Goal: Task Accomplishment & Management: Manage account settings

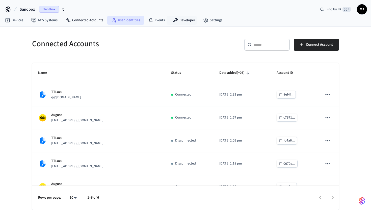
scroll to position [13, 0]
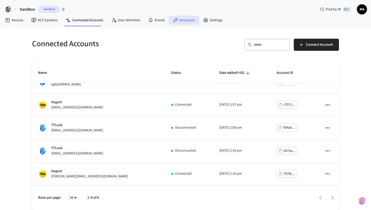
click at [174, 20] on icon at bounding box center [175, 20] width 5 height 5
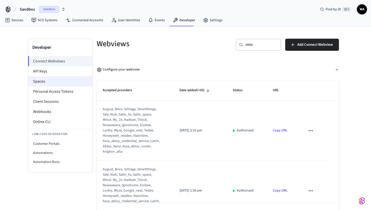
click at [66, 81] on li "Spaces" at bounding box center [60, 81] width 64 height 10
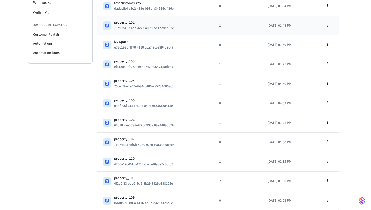
scroll to position [110, 0]
click at [232, 180] on td "2" at bounding box center [237, 180] width 48 height 19
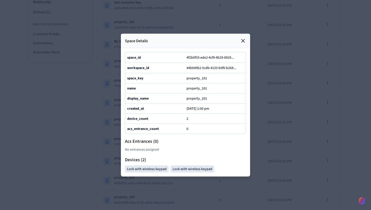
click at [280, 151] on div at bounding box center [185, 105] width 371 height 210
click at [244, 43] on icon at bounding box center [243, 41] width 6 height 6
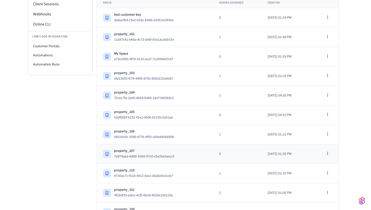
scroll to position [92, 0]
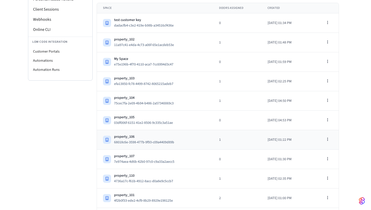
click at [202, 141] on td "property_106 68018c6e-3598-477b-9f93-c09a4409d89b" at bounding box center [155, 139] width 116 height 19
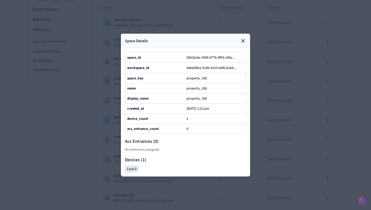
click at [245, 41] on icon at bounding box center [243, 41] width 6 height 6
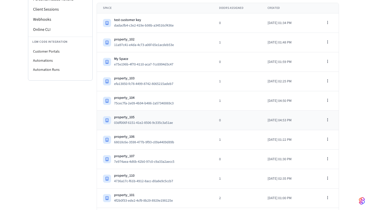
click at [201, 119] on div "property_105 03df006f-6151-41e2-8506-9c335c3a51ae" at bounding box center [155, 120] width 104 height 11
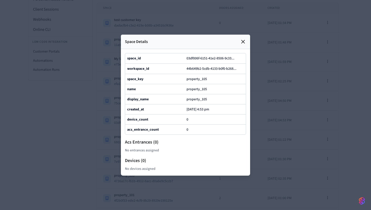
click at [244, 43] on icon at bounding box center [243, 41] width 3 height 3
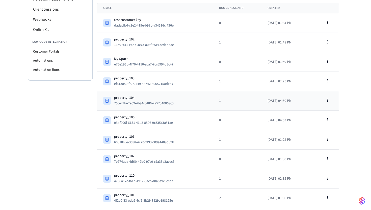
click at [202, 99] on td "property_104 75cec7fa-2e09-4b94-b486-2a57340069c3" at bounding box center [155, 100] width 116 height 19
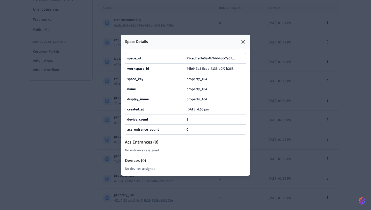
scroll to position [110, 0]
click at [244, 43] on icon at bounding box center [243, 42] width 6 height 6
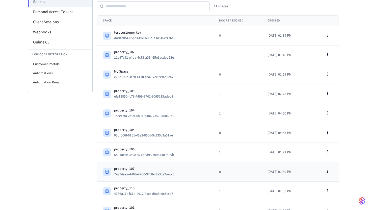
scroll to position [0, 0]
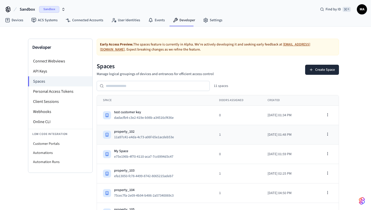
click at [202, 134] on td "property_102 11a97c41-e4da-4c73-a06f-65e1acdeb53e" at bounding box center [155, 134] width 116 height 19
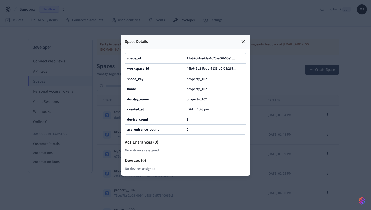
click at [243, 41] on icon at bounding box center [243, 41] width 3 height 3
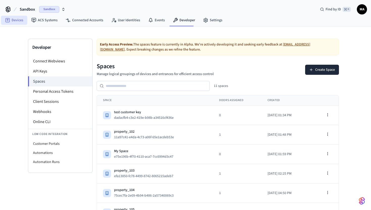
click at [13, 22] on link "Devices" at bounding box center [14, 20] width 26 height 9
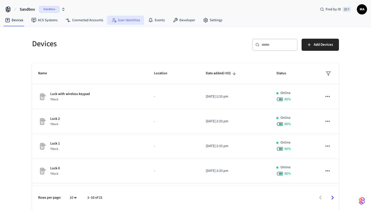
click at [119, 21] on link "User Identities" at bounding box center [125, 20] width 37 height 9
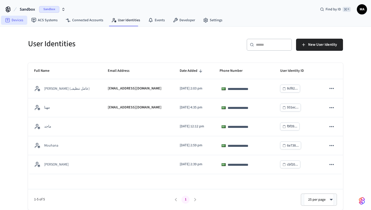
click at [20, 22] on link "Devices" at bounding box center [14, 20] width 26 height 9
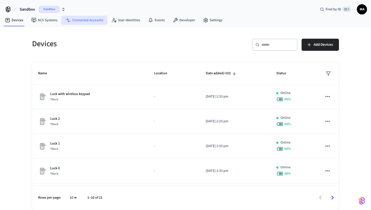
click at [86, 22] on link "Connected Accounts" at bounding box center [85, 20] width 46 height 9
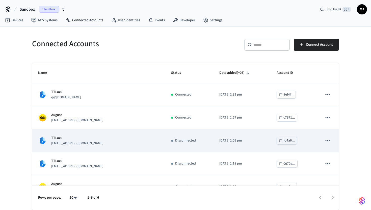
scroll to position [36, 0]
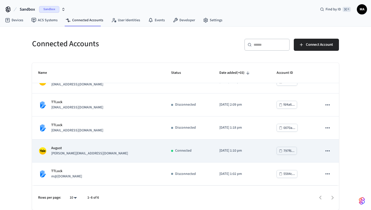
click at [103, 158] on td "[PERSON_NAME] [PERSON_NAME][EMAIL_ADDRESS][DOMAIN_NAME]" at bounding box center [98, 150] width 133 height 23
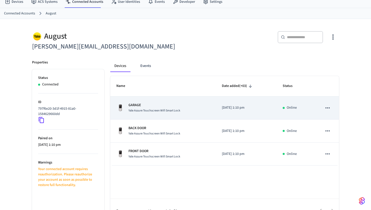
scroll to position [32, 0]
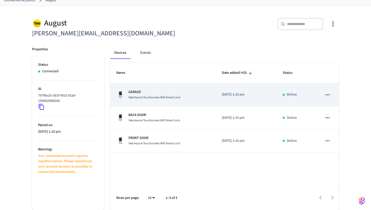
click at [189, 92] on div "GARAGE Yale Assure Touchscreen Wifi Smart Lock" at bounding box center [162, 94] width 93 height 11
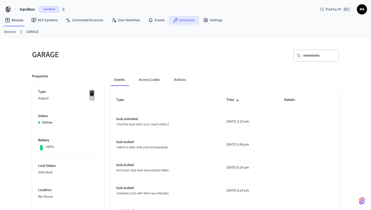
click at [176, 19] on link "Developer" at bounding box center [184, 20] width 30 height 9
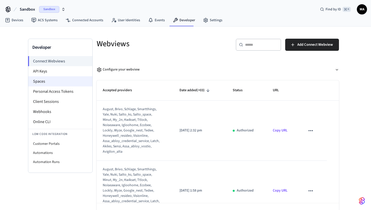
click at [52, 80] on li "Spaces" at bounding box center [60, 81] width 64 height 10
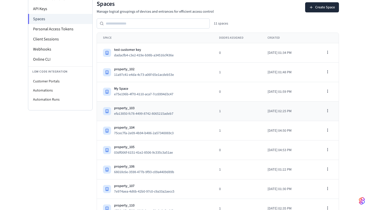
scroll to position [110, 0]
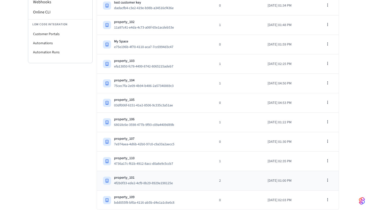
click at [213, 181] on td "2" at bounding box center [237, 180] width 48 height 19
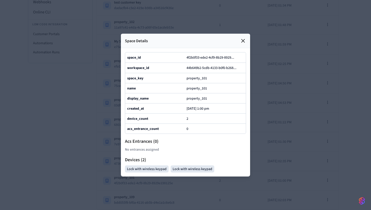
click at [241, 43] on icon at bounding box center [243, 41] width 6 height 6
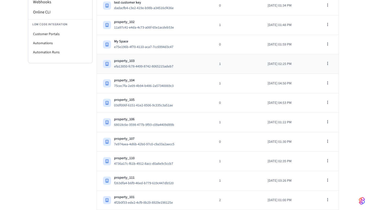
scroll to position [0, 0]
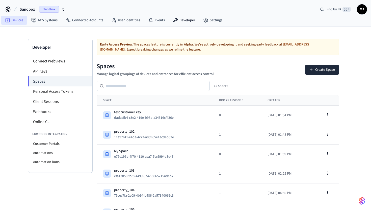
click at [18, 21] on link "Devices" at bounding box center [14, 20] width 26 height 9
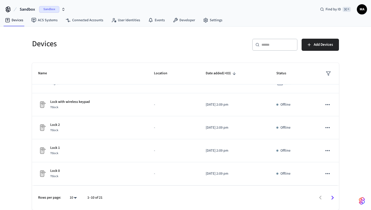
click at [334, 195] on icon "Go to next page" at bounding box center [333, 198] width 8 height 8
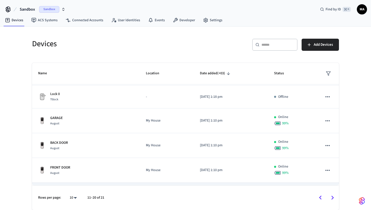
scroll to position [61, 0]
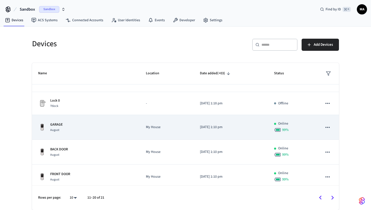
click at [135, 124] on td "GARAGE August" at bounding box center [86, 127] width 108 height 25
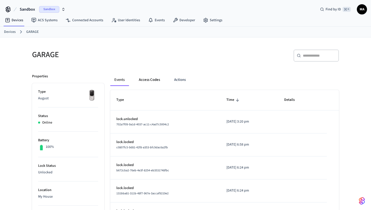
click at [156, 80] on button "Access Codes" at bounding box center [149, 80] width 29 height 12
